Goal: Browse casually

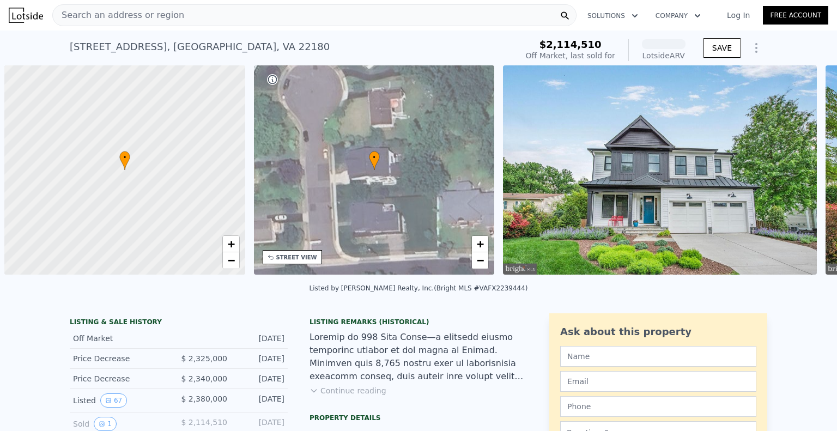
scroll to position [0, 4]
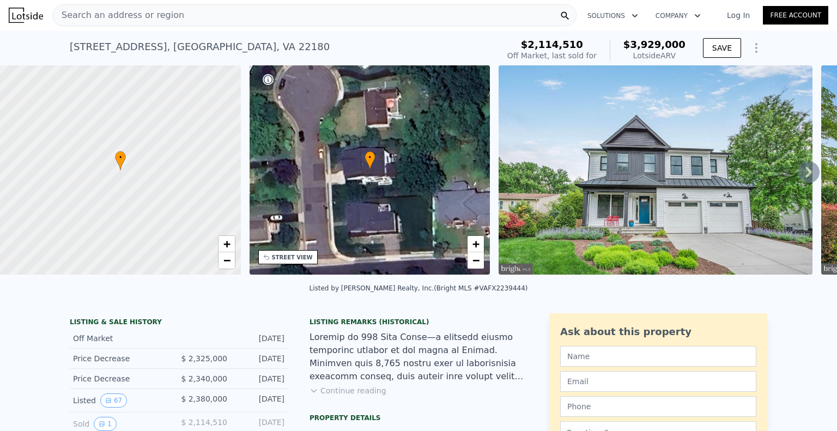
click at [637, 168] on img at bounding box center [656, 169] width 314 height 209
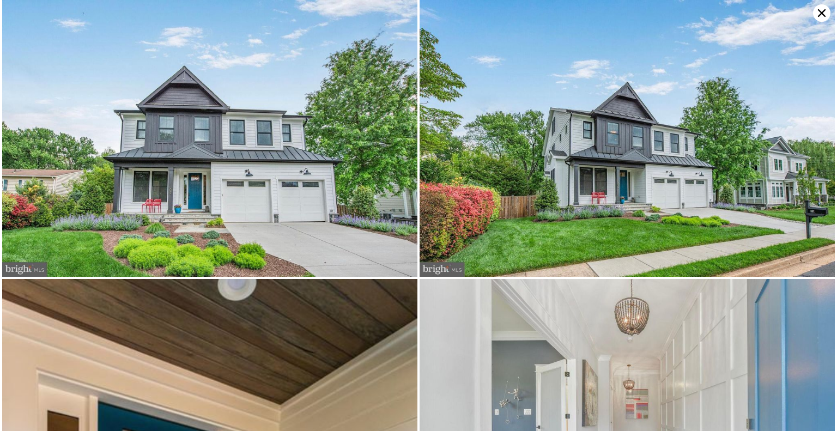
click at [320, 179] on img at bounding box center [209, 138] width 415 height 277
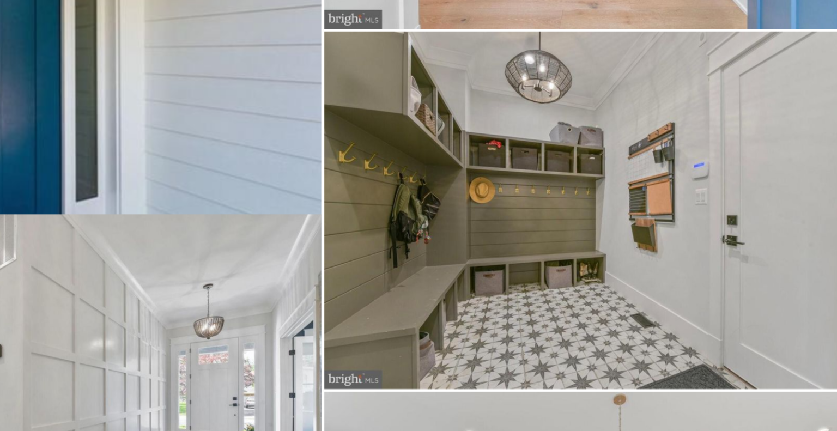
scroll to position [553, 0]
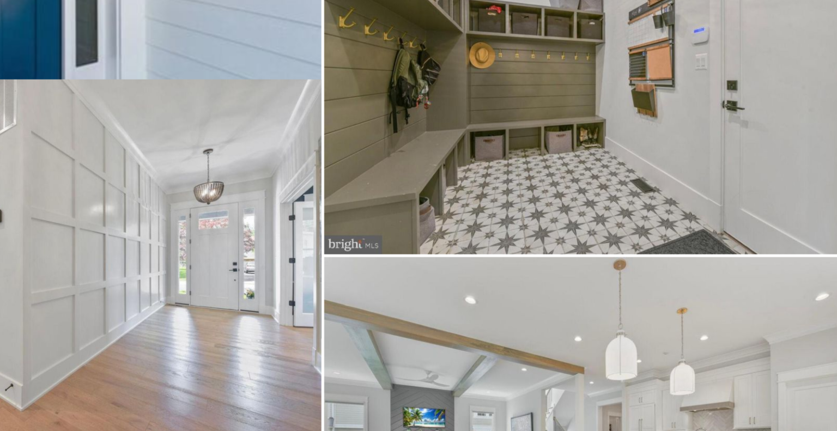
drag, startPoint x: 617, startPoint y: 150, endPoint x: 669, endPoint y: 245, distance: 108.8
click at [669, 245] on img at bounding box center [627, 143] width 415 height 277
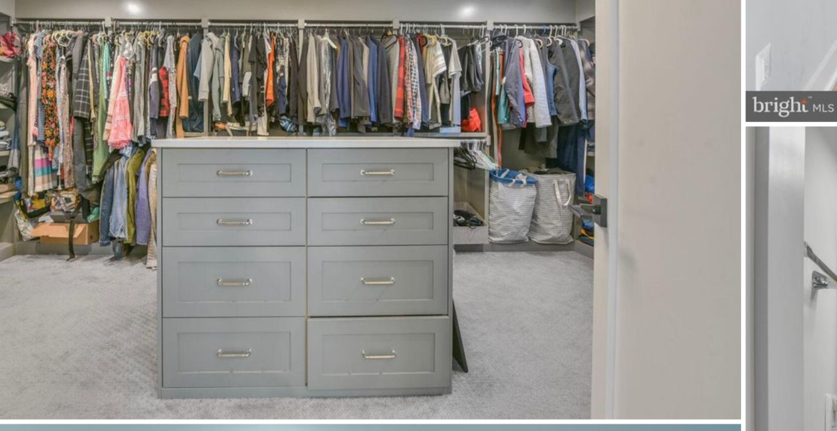
scroll to position [4569, 0]
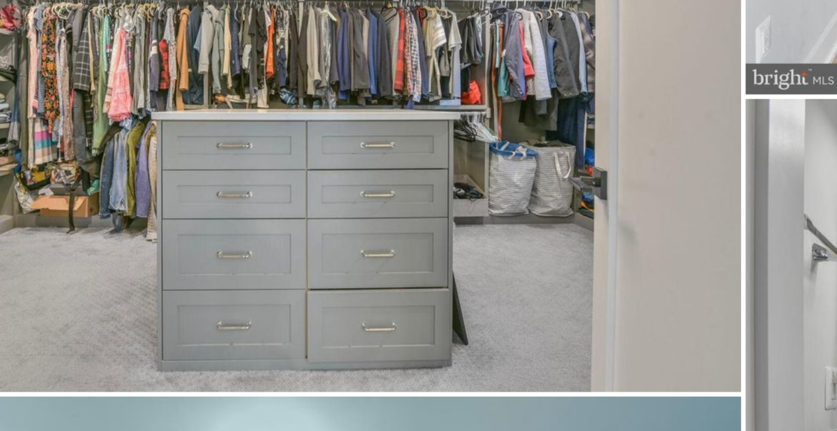
click at [145, 232] on img at bounding box center [209, 179] width 415 height 277
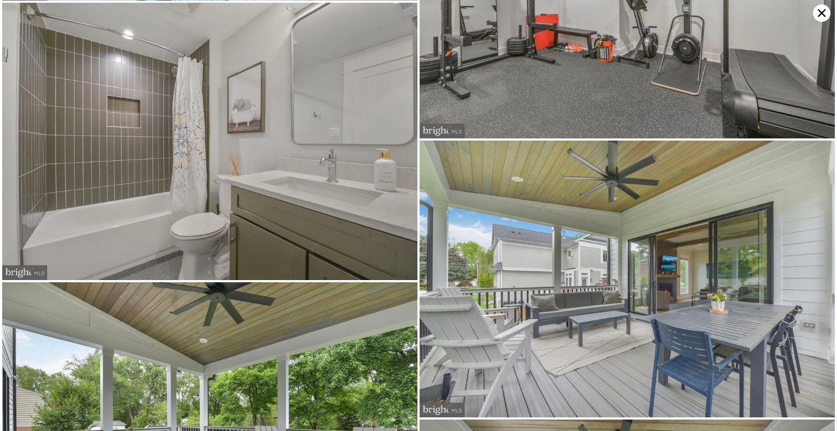
scroll to position [8020, 0]
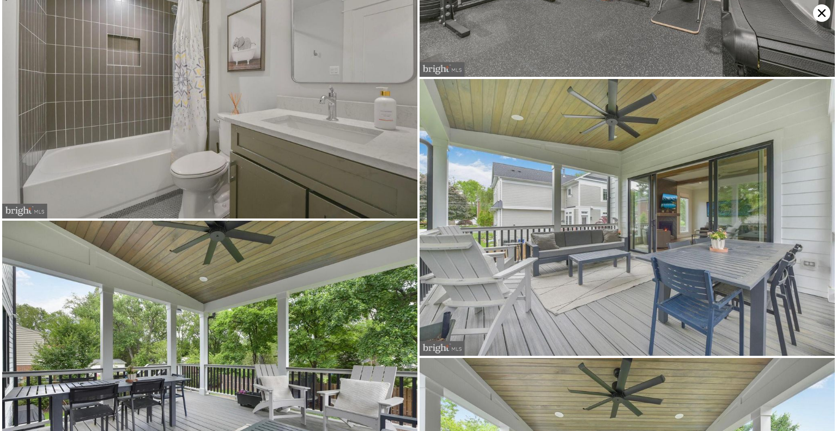
click at [234, 317] on img at bounding box center [209, 359] width 415 height 277
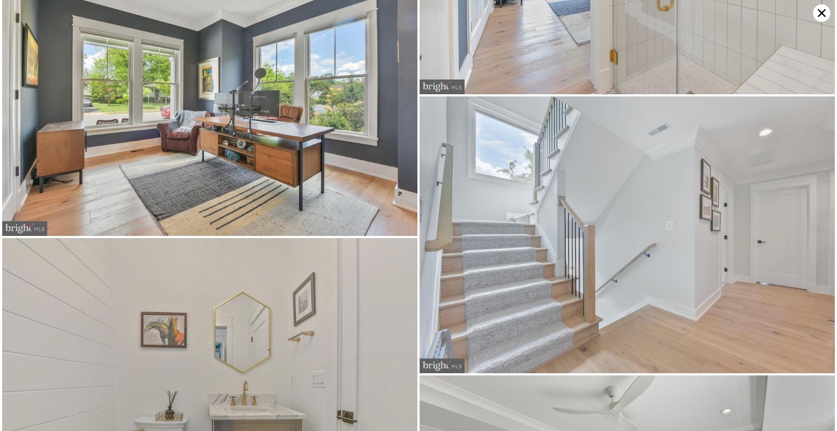
scroll to position [0, 0]
